Goal: Browse casually: Explore the website without a specific task or goal

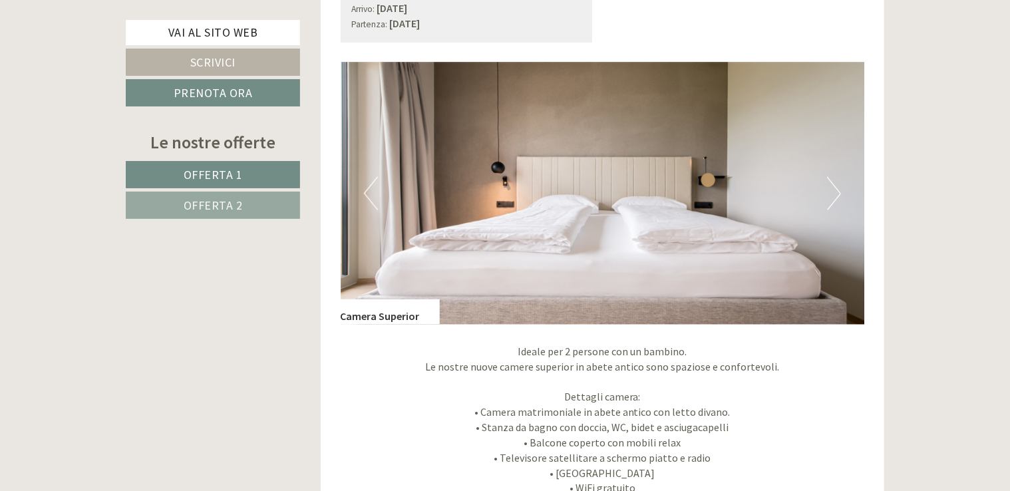
scroll to position [985, 0]
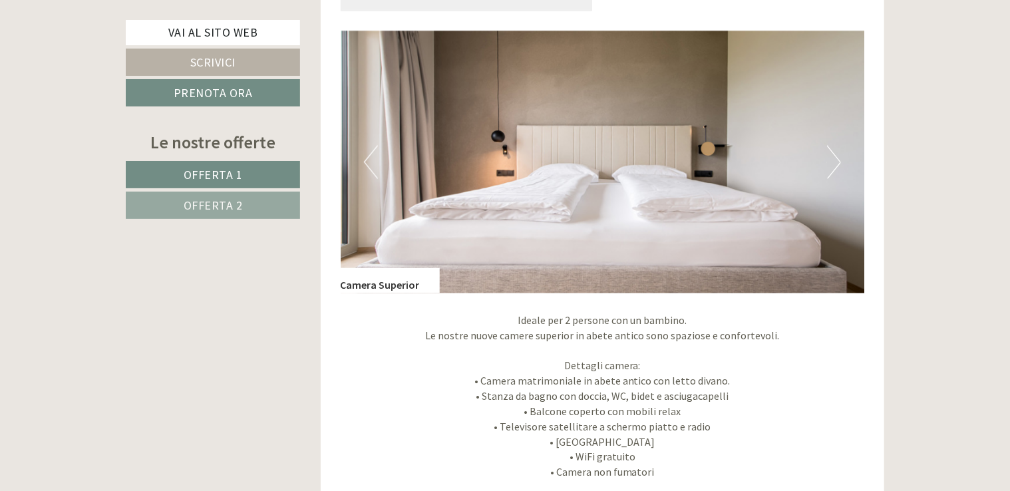
click at [836, 159] on button "Next" at bounding box center [834, 162] width 14 height 33
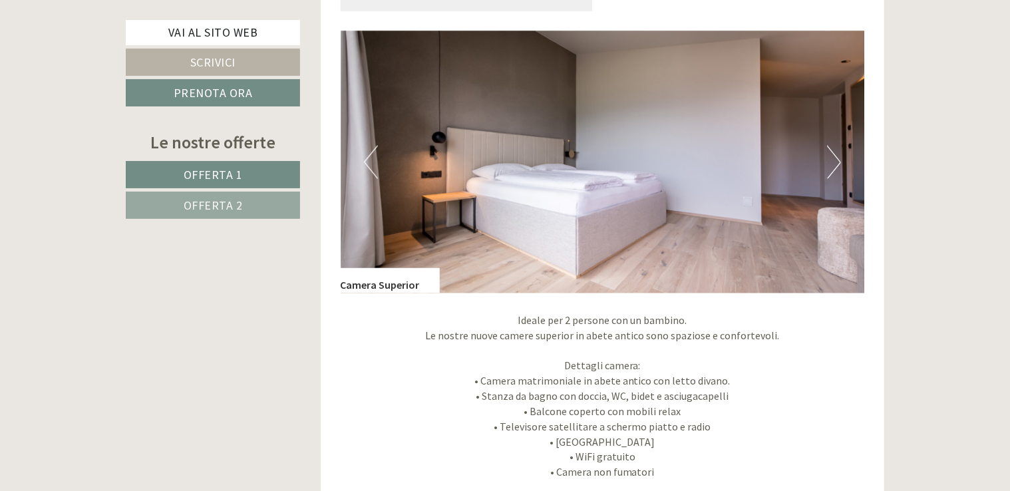
click at [836, 159] on button "Next" at bounding box center [834, 162] width 14 height 33
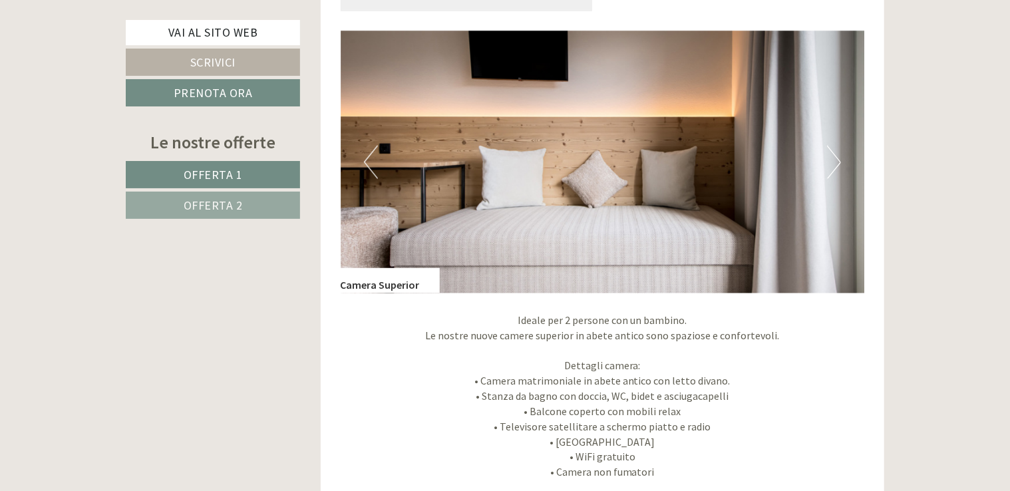
click at [836, 159] on button "Next" at bounding box center [834, 162] width 14 height 33
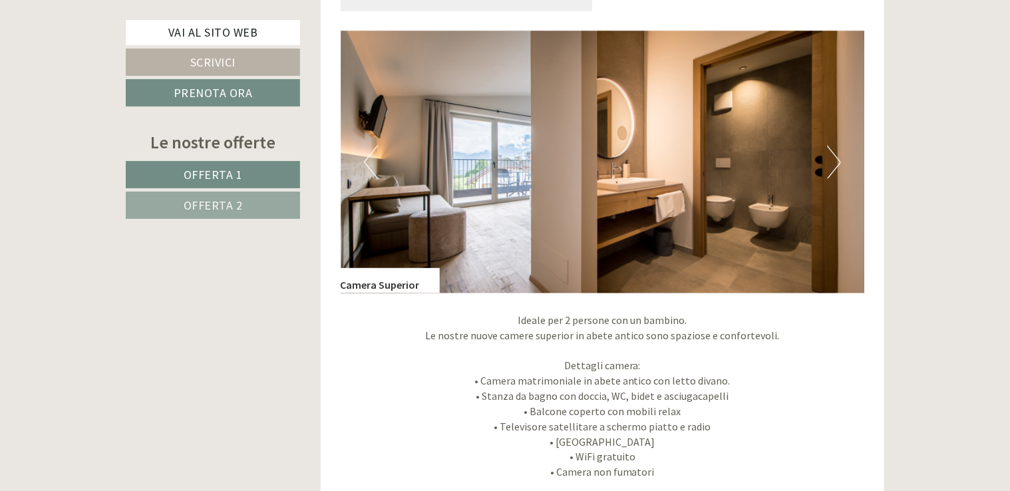
click at [836, 159] on button "Next" at bounding box center [834, 162] width 14 height 33
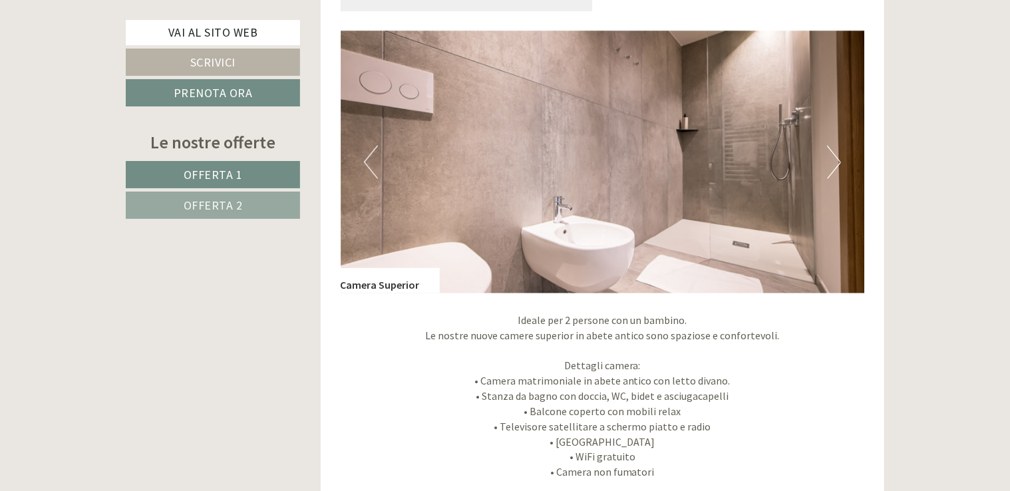
click at [836, 159] on button "Next" at bounding box center [834, 162] width 14 height 33
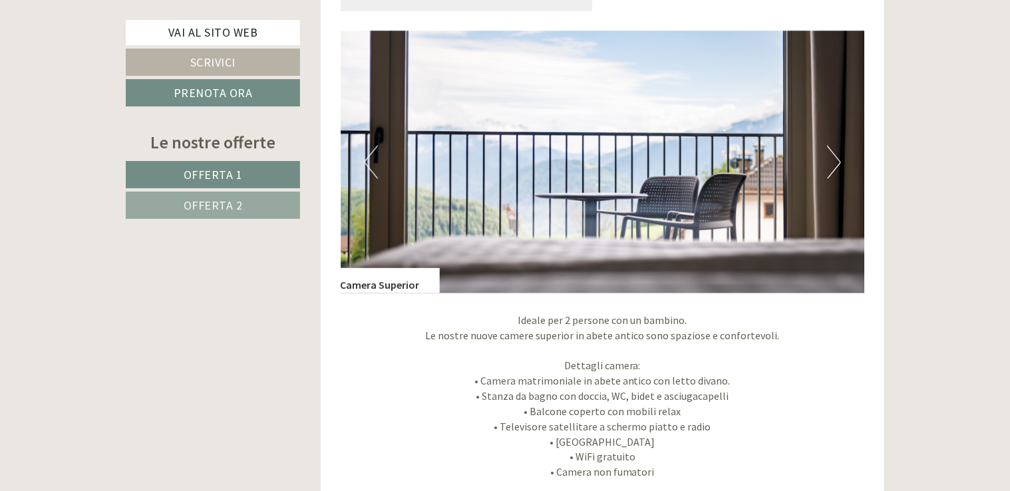
click at [836, 159] on button "Next" at bounding box center [834, 162] width 14 height 33
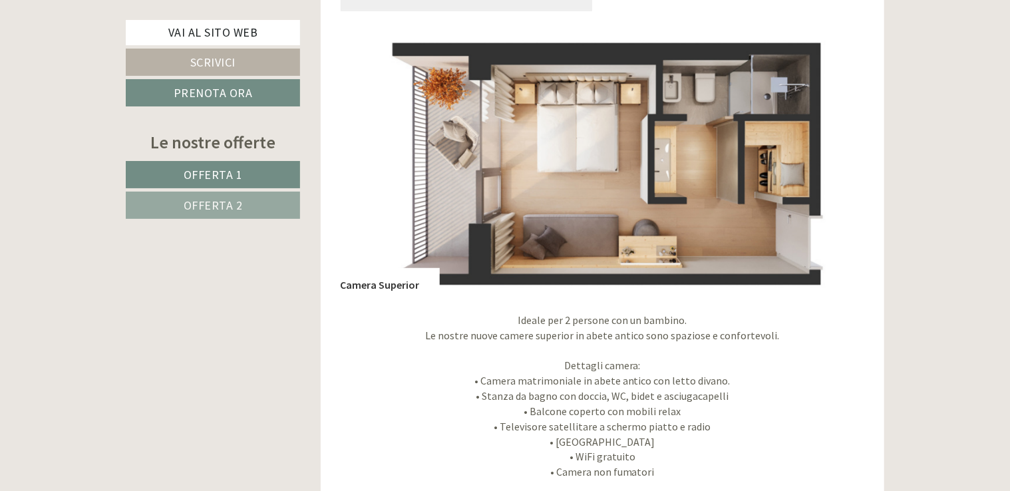
click at [836, 159] on button "Next" at bounding box center [834, 162] width 14 height 33
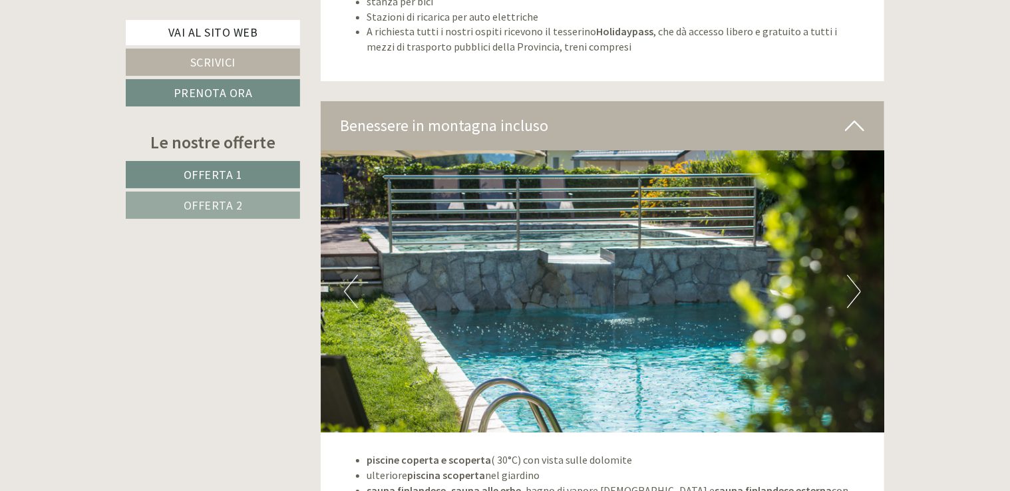
scroll to position [4711, 0]
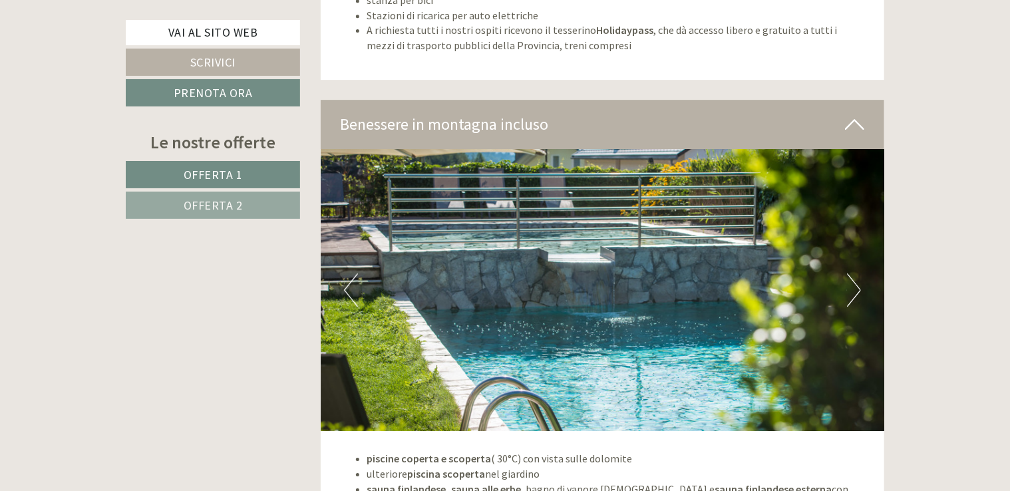
click at [856, 289] on button "Next" at bounding box center [854, 289] width 14 height 33
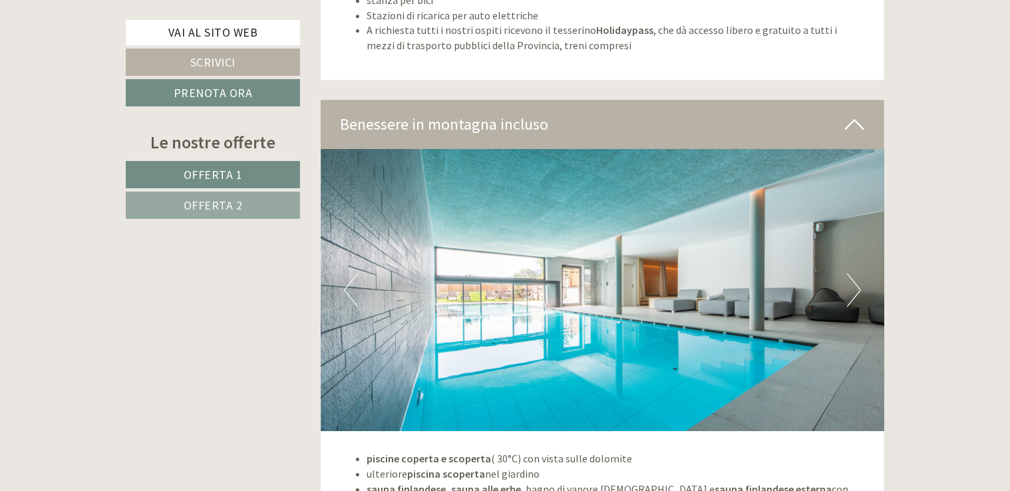
click at [856, 289] on button "Next" at bounding box center [854, 289] width 14 height 33
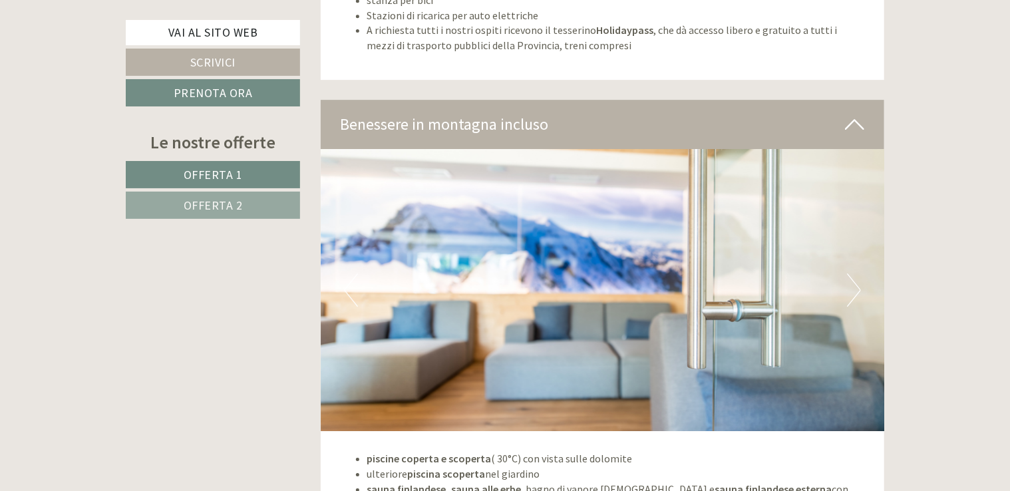
click at [856, 289] on button "Next" at bounding box center [854, 289] width 14 height 33
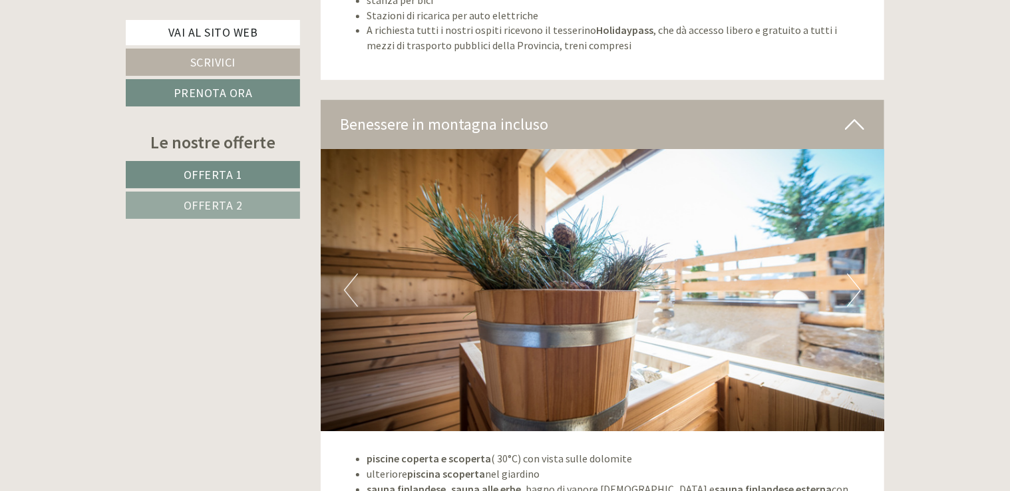
click at [856, 289] on button "Next" at bounding box center [854, 289] width 14 height 33
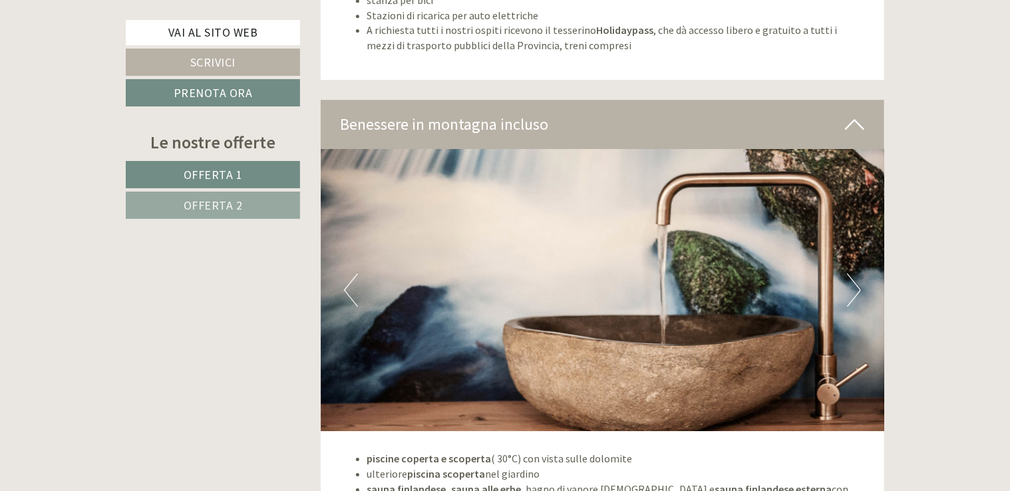
click at [856, 289] on button "Next" at bounding box center [854, 289] width 14 height 33
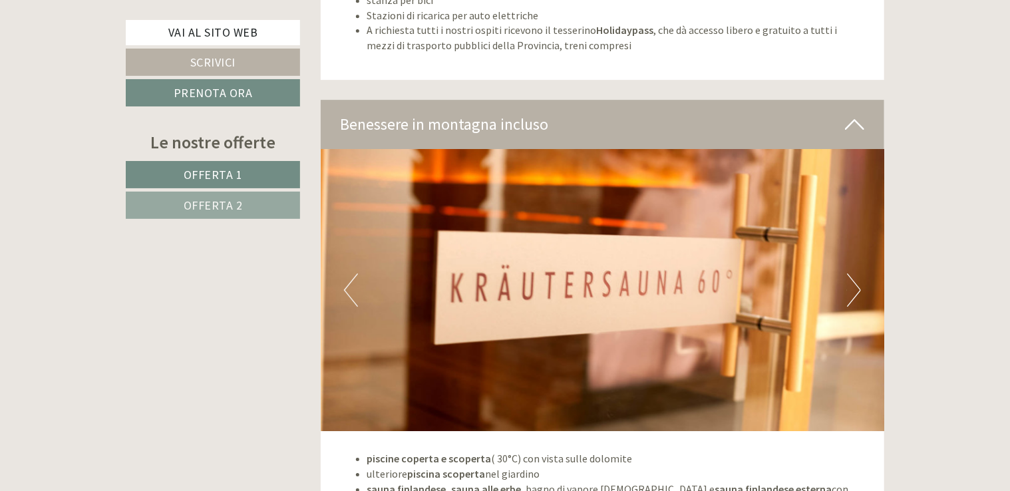
click at [856, 289] on button "Next" at bounding box center [854, 289] width 14 height 33
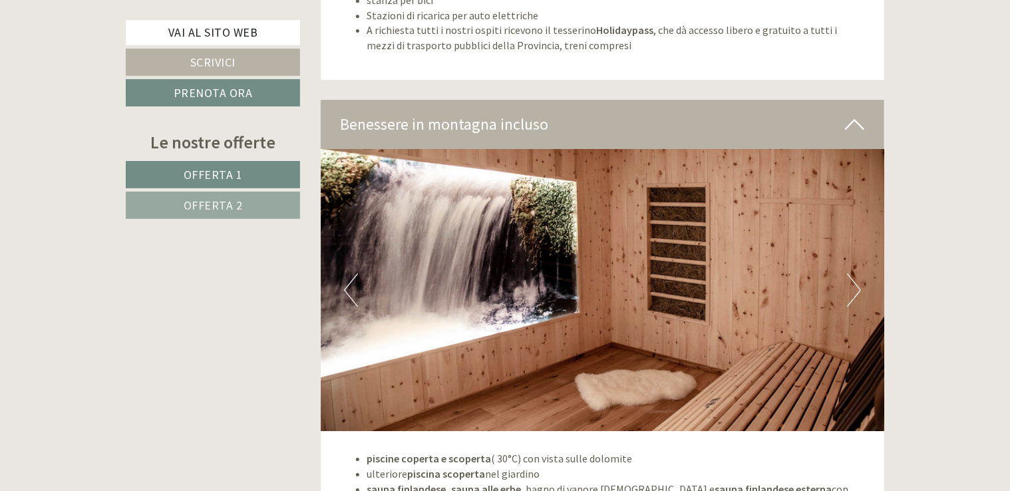
click at [856, 289] on button "Next" at bounding box center [854, 289] width 14 height 33
